Goal: Communication & Community: Answer question/provide support

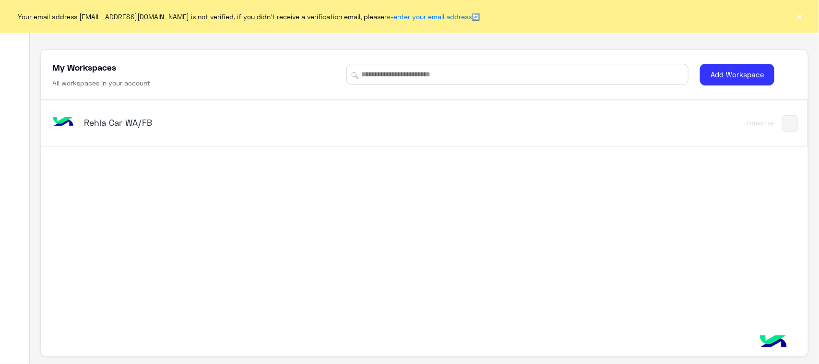
click at [145, 130] on div "Rehla Car WA/FB" at bounding box center [218, 123] width 269 height 13
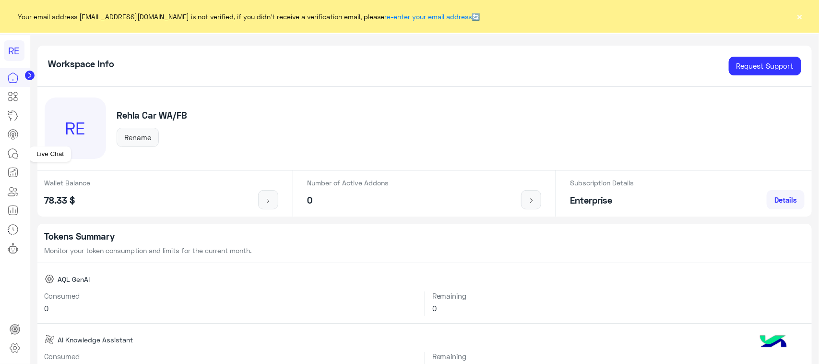
click at [17, 152] on icon at bounding box center [13, 154] width 12 height 12
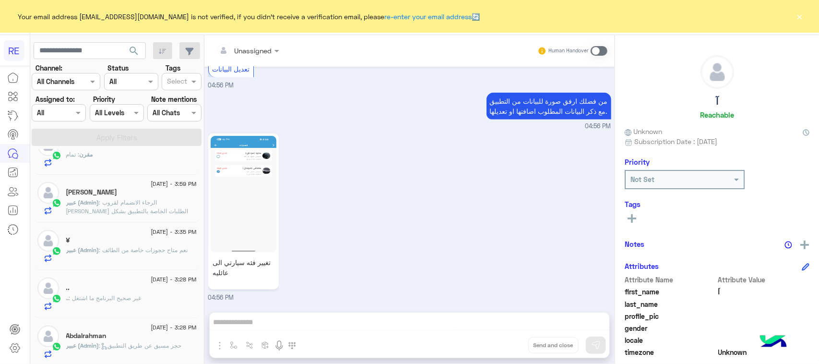
scroll to position [300, 0]
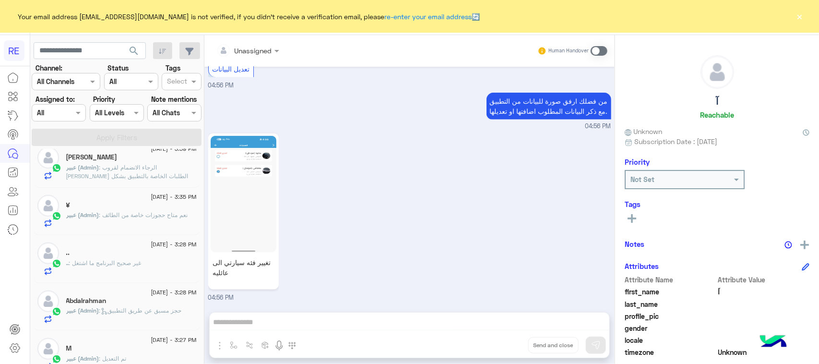
click at [120, 166] on span ": الرجاء الانضمام لقروب [PERSON_NAME] الطلبات الخاصة بالتطبيق بشكل دوري" at bounding box center [127, 176] width 122 height 24
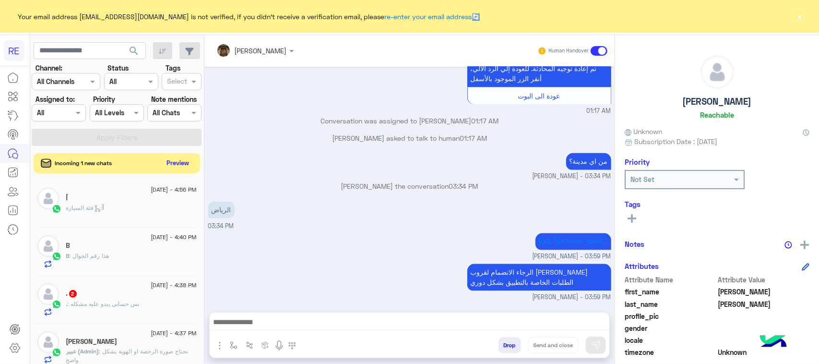
click at [187, 159] on button "Preview" at bounding box center [178, 162] width 30 height 13
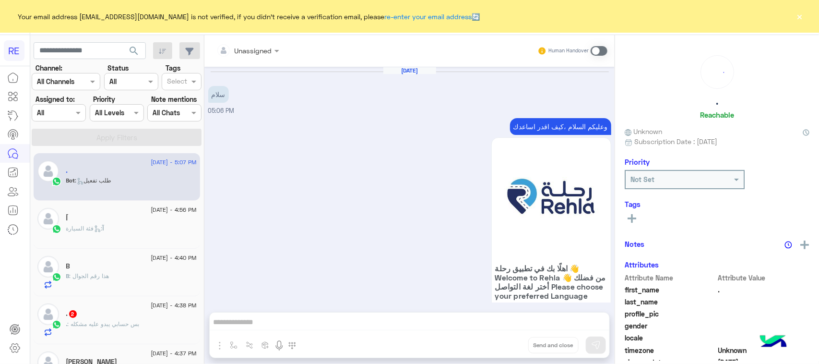
scroll to position [932, 0]
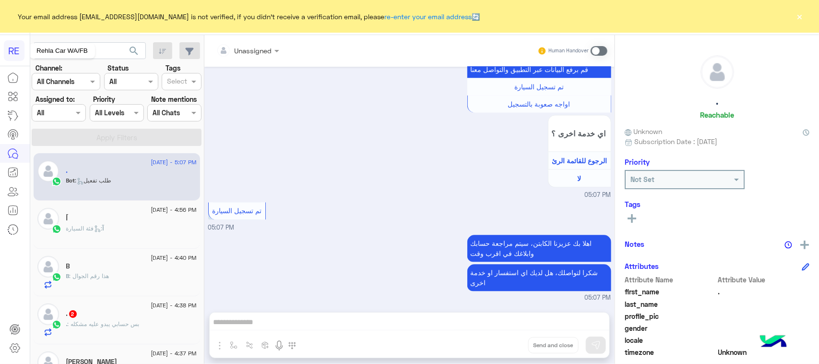
click at [77, 48] on div "Rehla Car WA/FB" at bounding box center [62, 50] width 66 height 15
drag, startPoint x: 77, startPoint y: 48, endPoint x: 56, endPoint y: 49, distance: 21.1
click at [56, 49] on div "Rehla Car WA/FB" at bounding box center [62, 50] width 66 height 15
click at [107, 56] on input "text" at bounding box center [90, 50] width 112 height 17
paste input "*********"
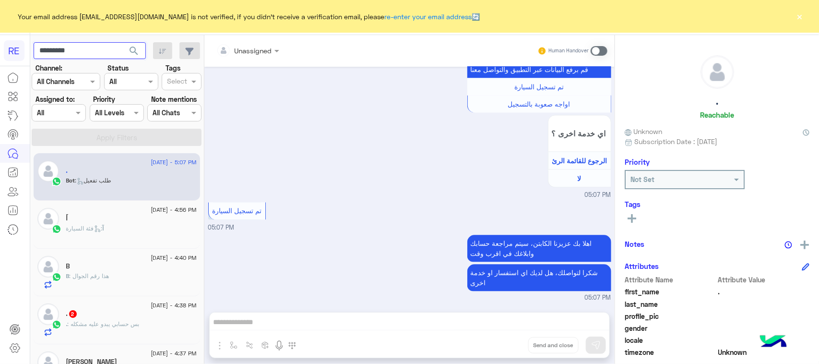
type input "*********"
click at [136, 56] on span "search" at bounding box center [134, 51] width 12 height 12
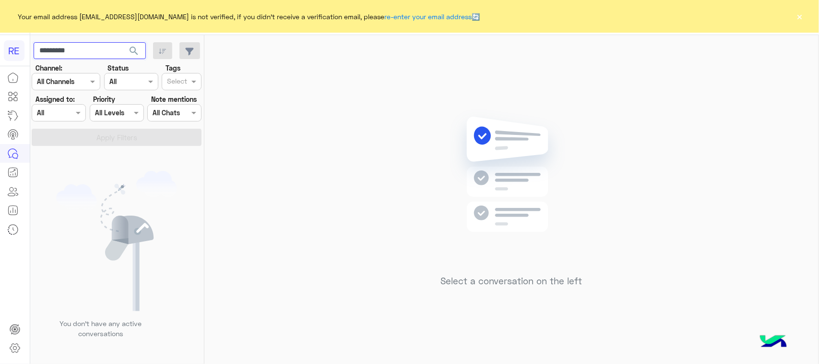
click at [95, 54] on input "*********" at bounding box center [90, 50] width 112 height 17
click at [138, 48] on span "search" at bounding box center [134, 51] width 12 height 12
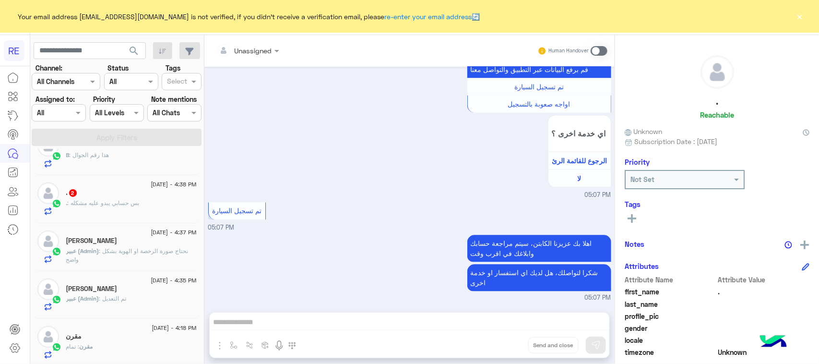
scroll to position [120, 0]
click at [90, 201] on p ". : بس حسابي يبدو عليه مشكله" at bounding box center [102, 204] width 73 height 9
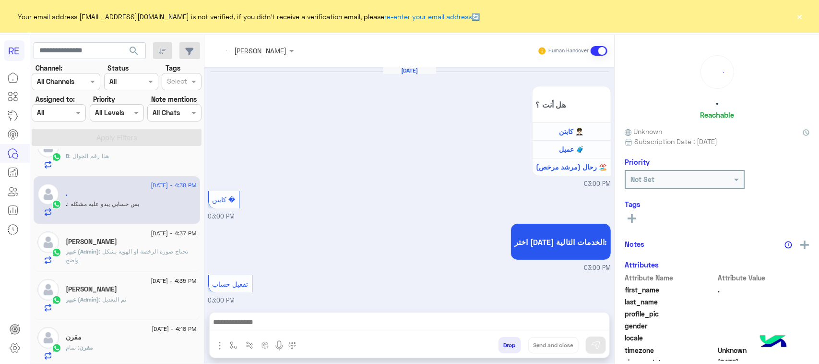
scroll to position [1005, 0]
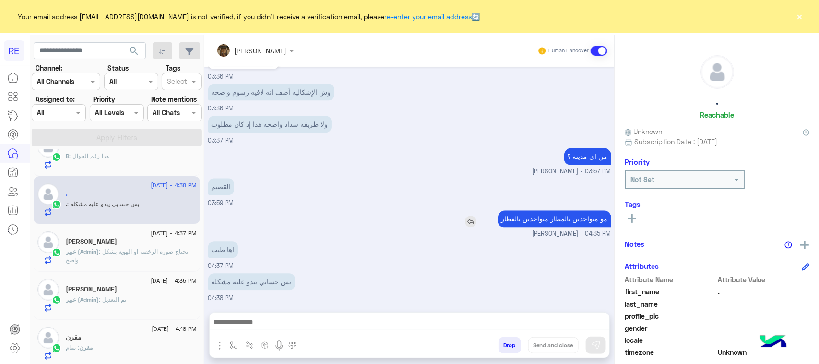
click at [570, 214] on p "مو متواجدين بالمطار متواجدين بالقطار" at bounding box center [554, 218] width 113 height 17
click at [569, 214] on p "مو متواجدين بالمطار متواجدين بالقطار" at bounding box center [554, 218] width 113 height 17
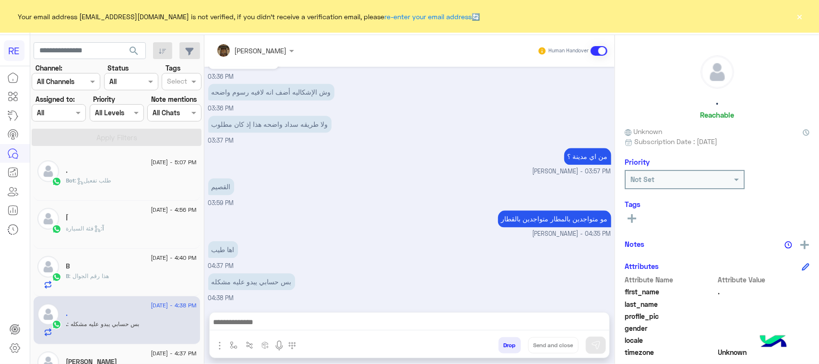
click at [122, 168] on div "." at bounding box center [131, 172] width 131 height 10
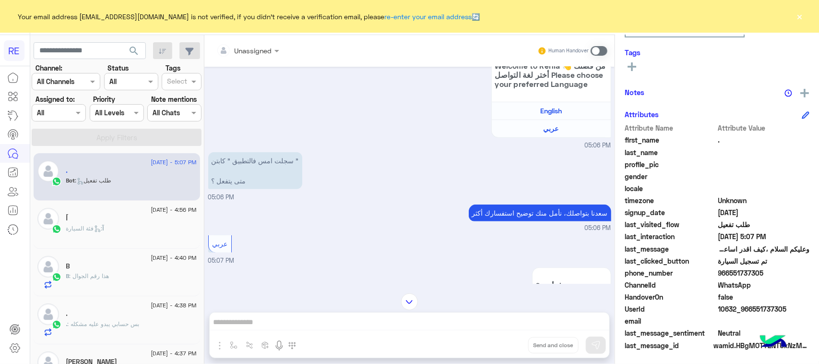
scroll to position [152, 0]
drag, startPoint x: 768, startPoint y: 272, endPoint x: 729, endPoint y: 268, distance: 39.1
click at [729, 268] on span "966551737305" at bounding box center [764, 272] width 92 height 10
copy span "551737305"
click at [600, 48] on span at bounding box center [599, 51] width 17 height 10
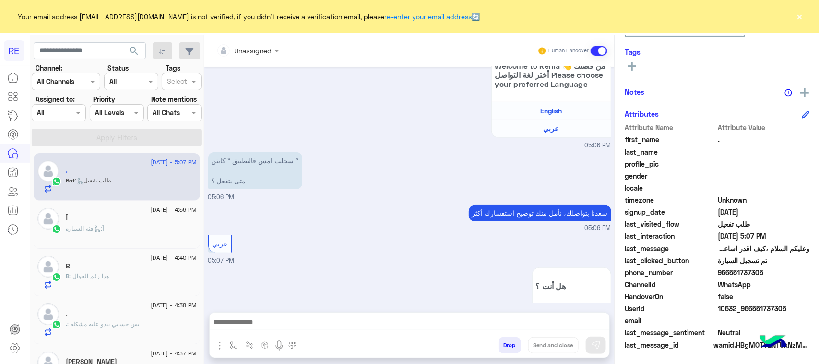
scroll to position [949, 0]
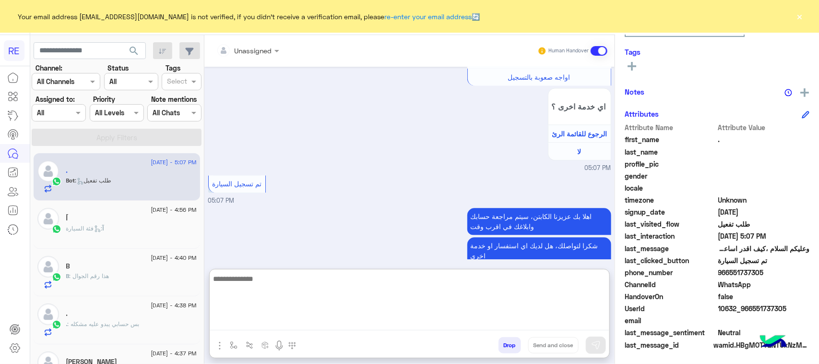
click at [322, 324] on textarea at bounding box center [410, 302] width 400 height 58
paste textarea "**********"
type textarea "**********"
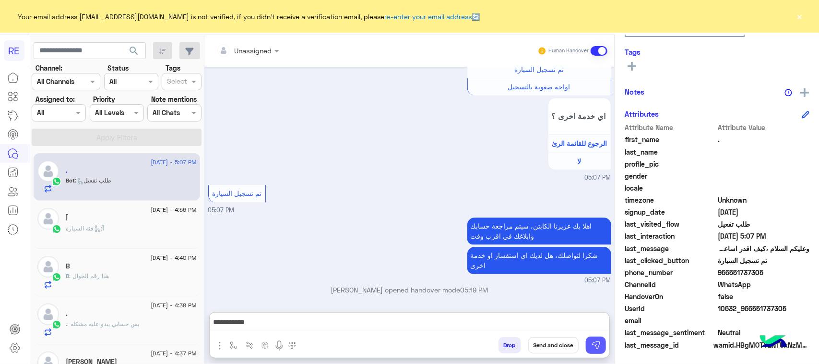
click at [598, 339] on button at bounding box center [596, 344] width 20 height 17
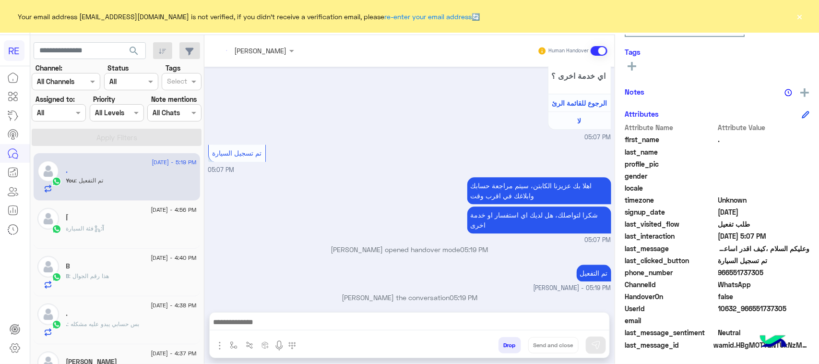
scroll to position [997, 0]
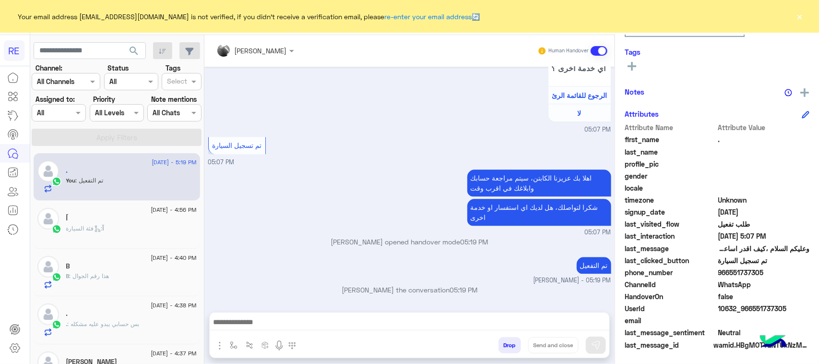
click at [257, 54] on div at bounding box center [255, 50] width 87 height 11
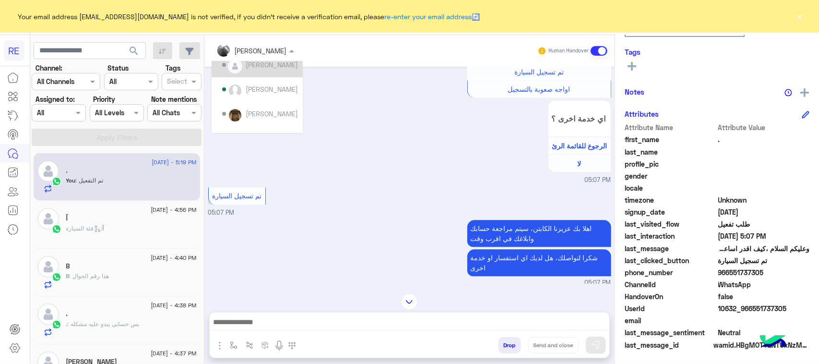
scroll to position [68, 0]
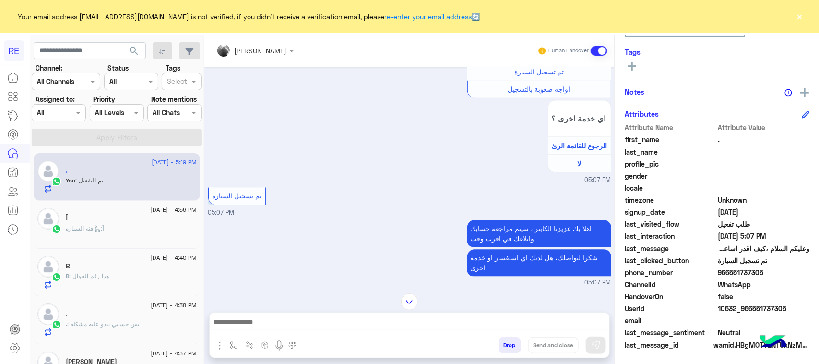
scroll to position [997, 0]
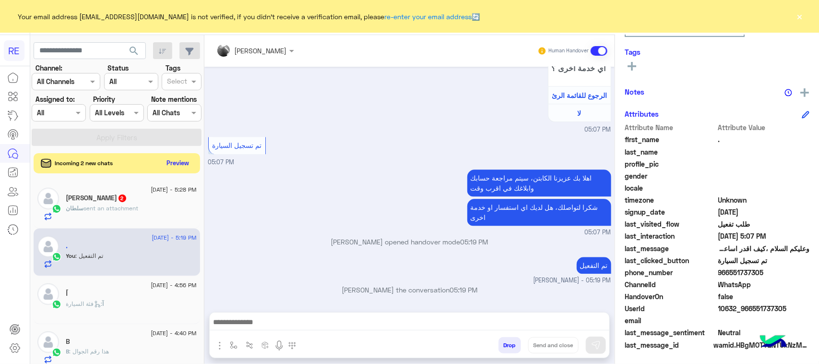
click at [166, 163] on button "Preview" at bounding box center [178, 162] width 30 height 13
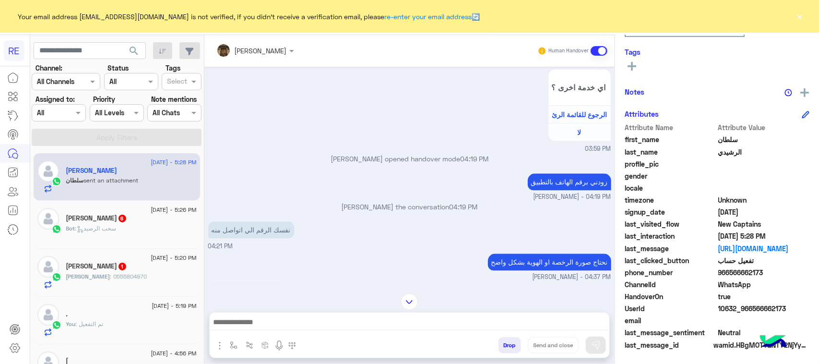
scroll to position [910, 0]
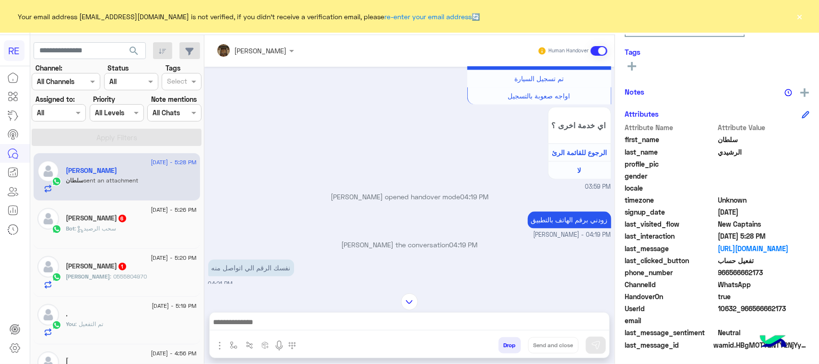
click at [118, 234] on div "Bot : سحب الرصيد" at bounding box center [131, 232] width 131 height 17
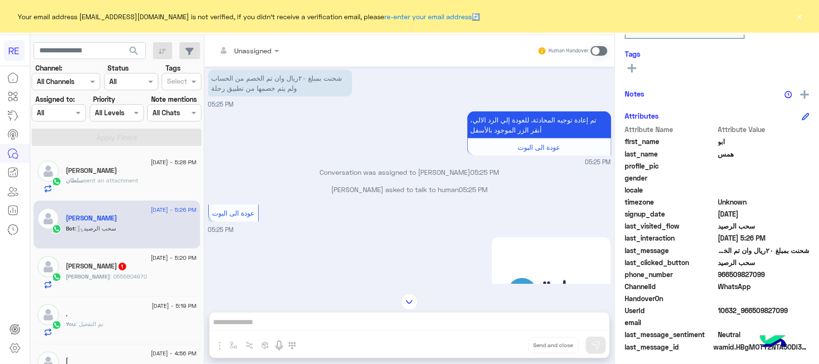
scroll to position [266, 0]
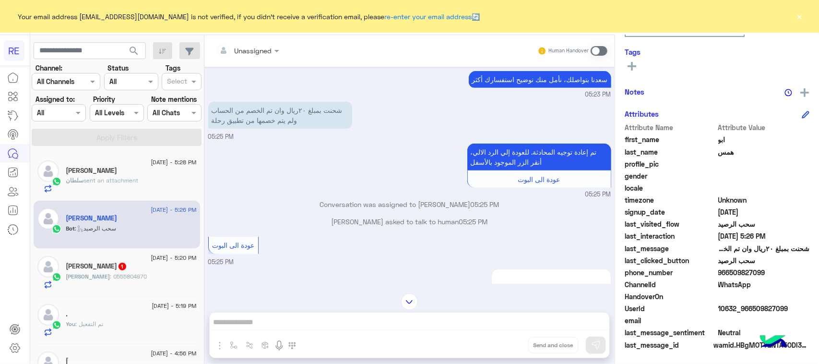
click at [313, 113] on p "شحنت بمبلغ ٢٠ريال وان تم الخصم من الحساب ولم يتم خصمها من تطبيق رحلة" at bounding box center [280, 115] width 144 height 27
click at [113, 285] on div "[PERSON_NAME] : 0555804970" at bounding box center [131, 280] width 131 height 17
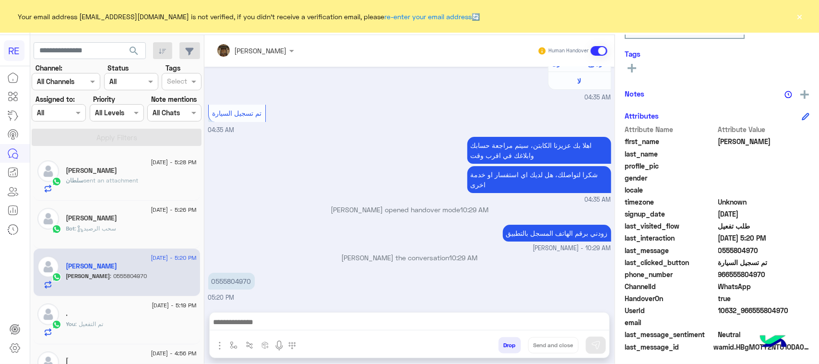
scroll to position [152, 0]
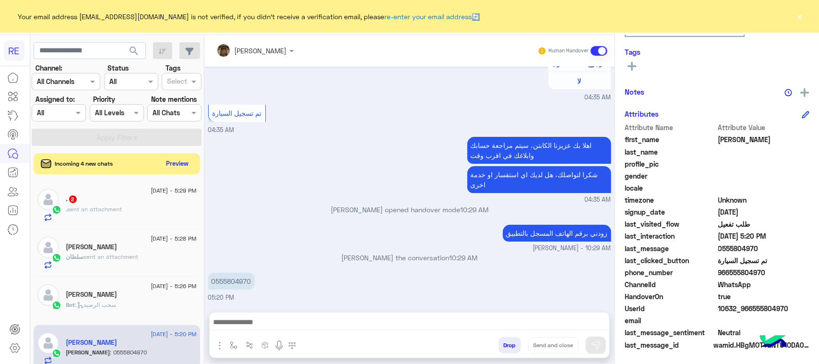
click at [299, 97] on small "04:35 AM" at bounding box center [409, 97] width 403 height 9
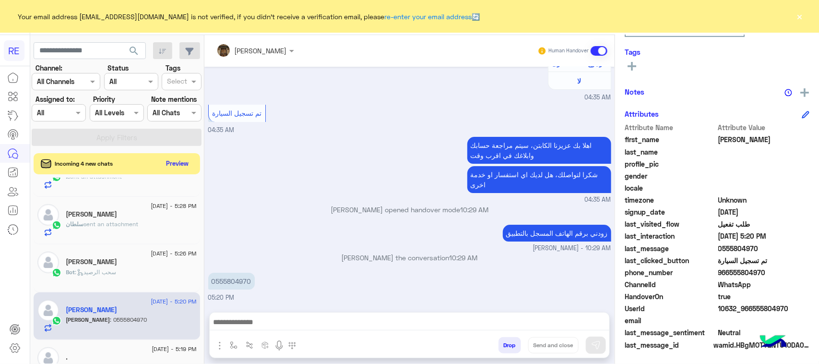
scroll to position [0, 0]
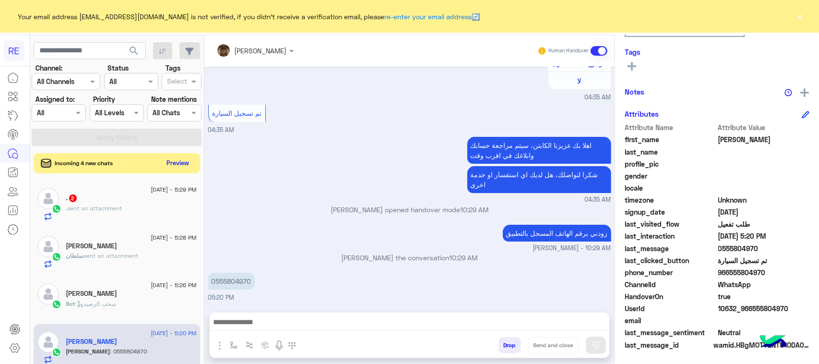
click at [181, 159] on button "Preview" at bounding box center [178, 162] width 30 height 13
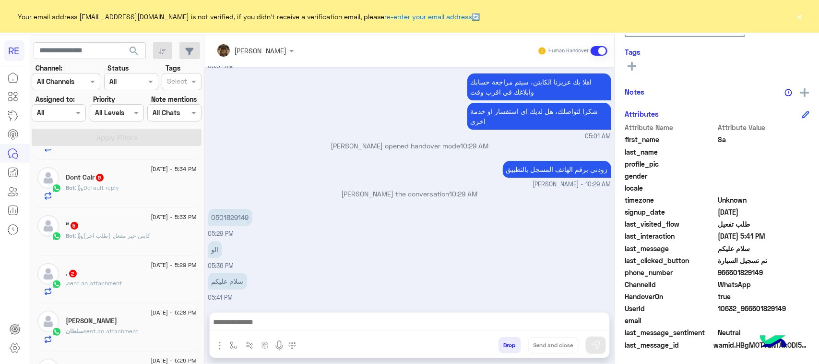
scroll to position [120, 0]
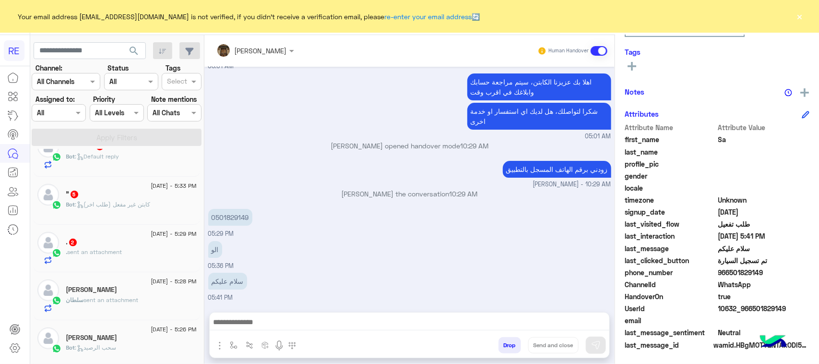
click at [146, 157] on div "Bot : Default reply" at bounding box center [131, 160] width 131 height 17
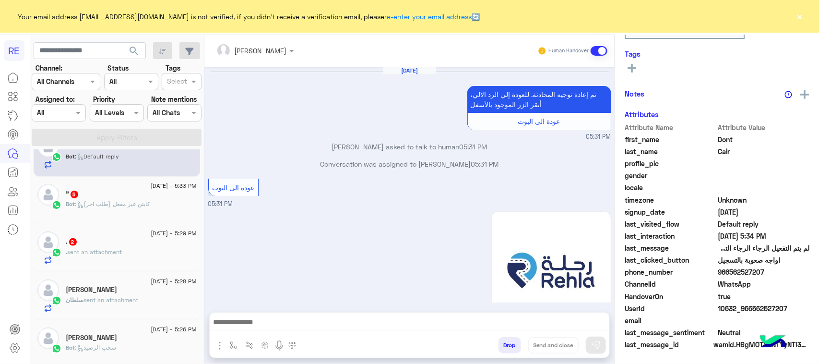
scroll to position [1284, 0]
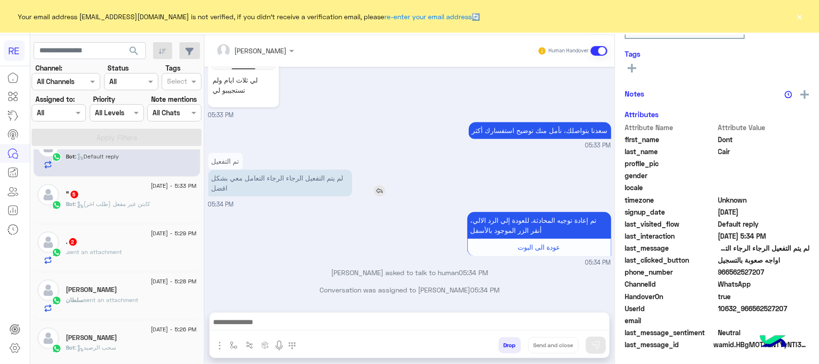
click at [312, 192] on p "لم يتم التفعيل الرجاء الرجاء التعامل معي بشكل افضل" at bounding box center [280, 182] width 144 height 27
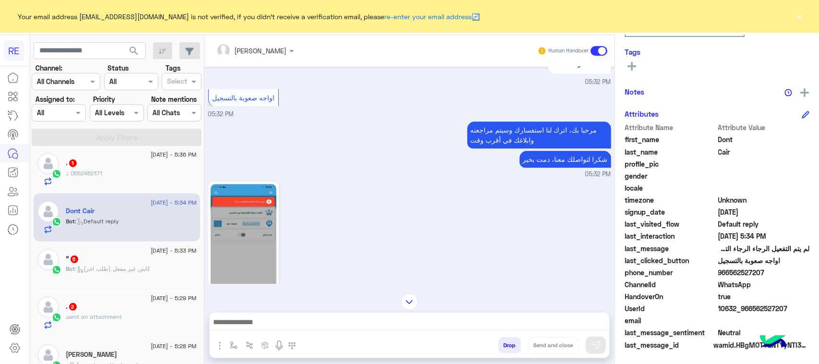
scroll to position [0, 0]
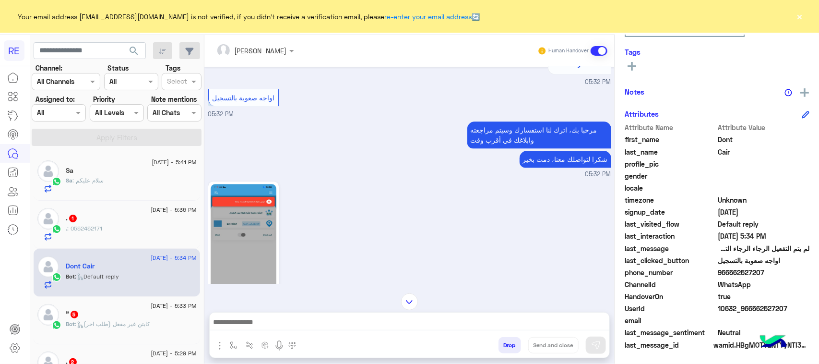
click at [132, 193] on div "[DATE] - 5:41 PM Sa Sa : سلام عليكم" at bounding box center [117, 177] width 167 height 48
click at [130, 183] on div "Sa : سلام عليكم" at bounding box center [131, 184] width 131 height 17
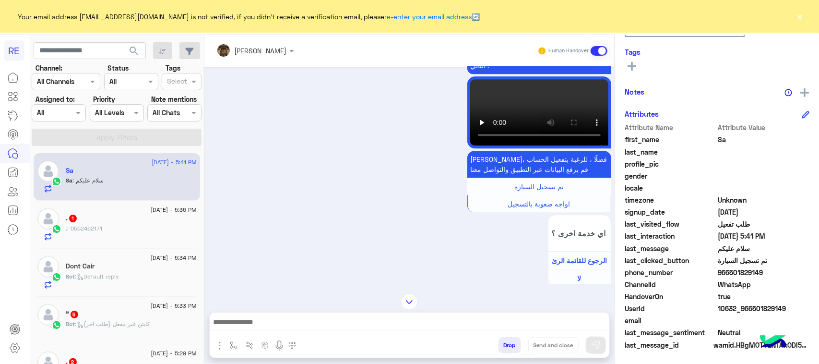
scroll to position [1217, 0]
